Goal: Task Accomplishment & Management: Manage account settings

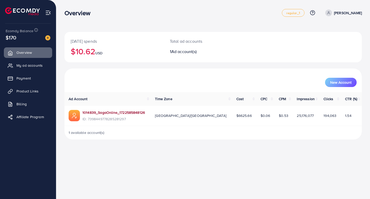
click at [96, 115] on link "1014839_SagaOnline_1722585848126" at bounding box center [114, 112] width 63 height 5
click at [19, 65] on span "My ad accounts" at bounding box center [31, 65] width 26 height 5
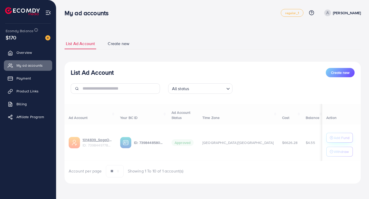
click at [338, 140] on div at bounding box center [213, 137] width 296 height 6
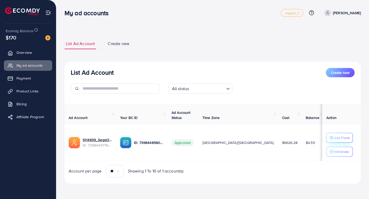
click at [348, 137] on p "Add Fund" at bounding box center [342, 138] width 16 height 6
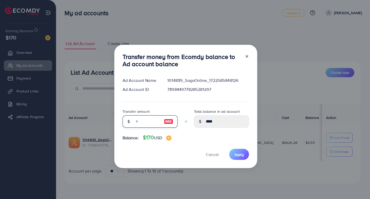
click at [140, 123] on input "number" at bounding box center [148, 121] width 26 height 12
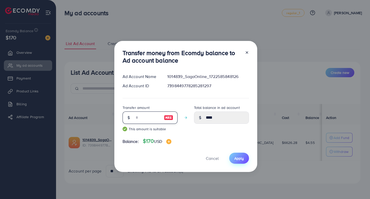
type input "**"
click at [241, 160] on span "Apply" at bounding box center [240, 158] width 10 height 5
